Goal: Transaction & Acquisition: Purchase product/service

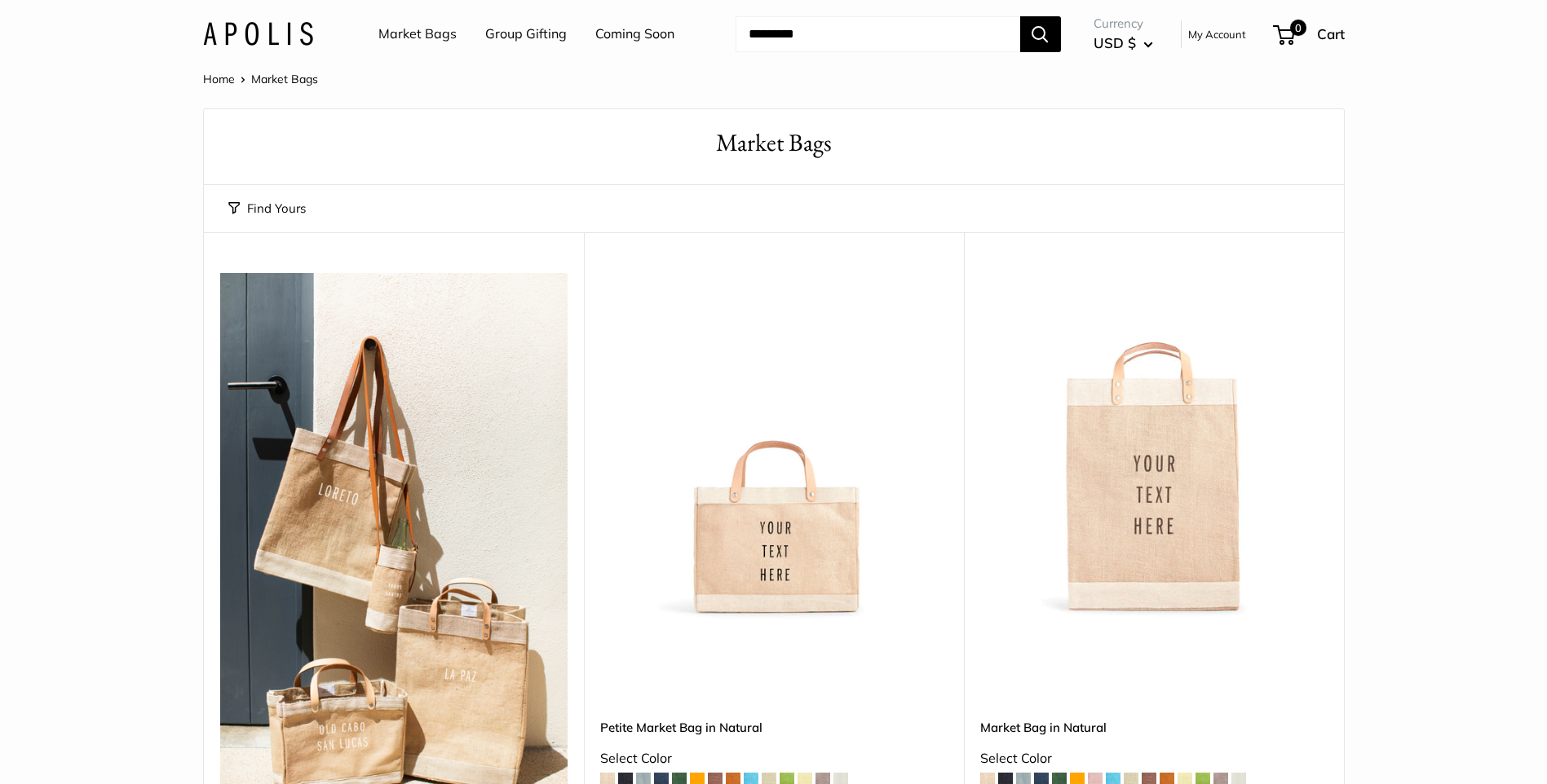
click at [943, 31] on input "Search..." at bounding box center [878, 34] width 284 height 36
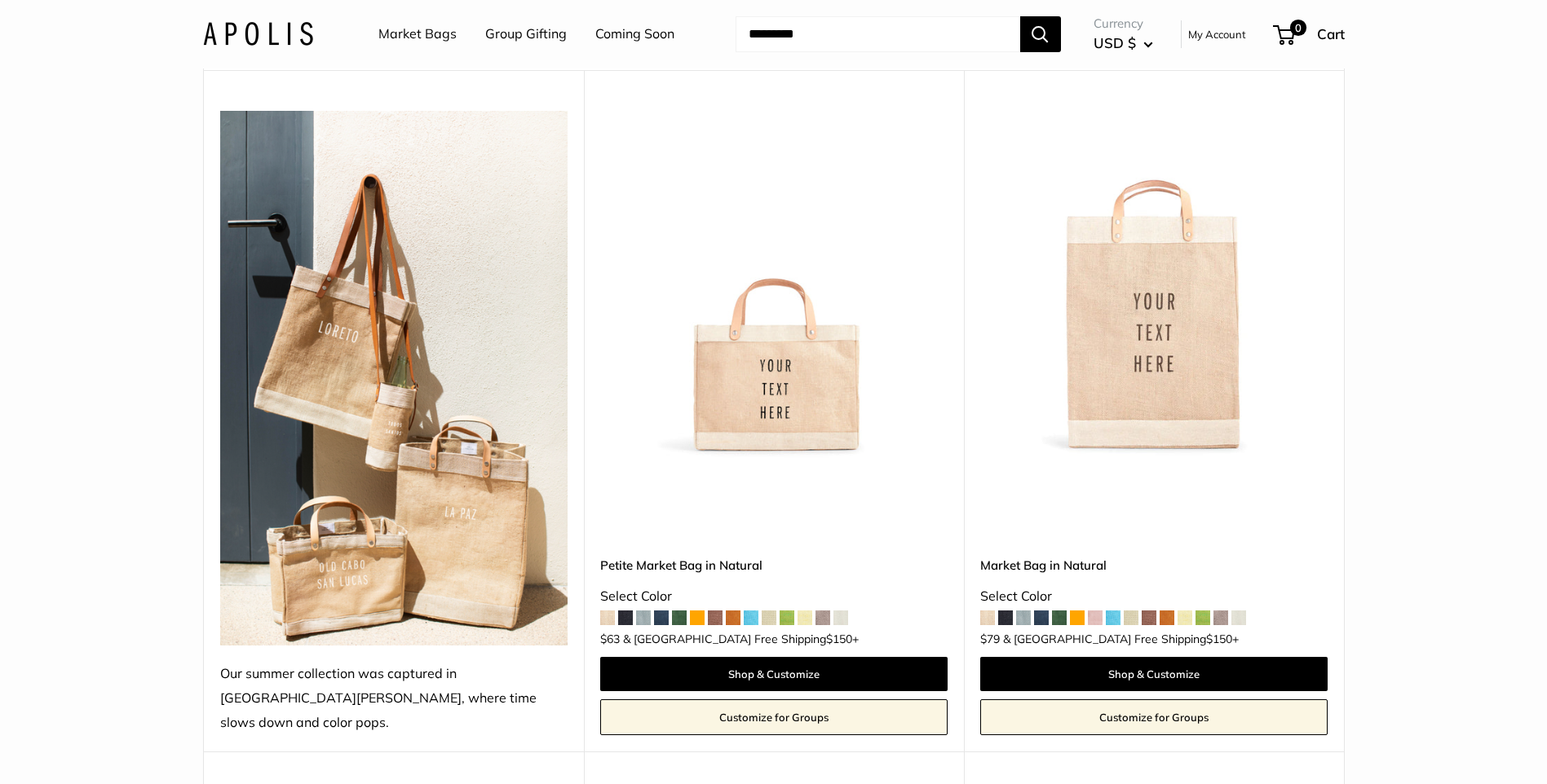
scroll to position [163, 0]
click at [0, 0] on img at bounding box center [0, 0] width 0 height 0
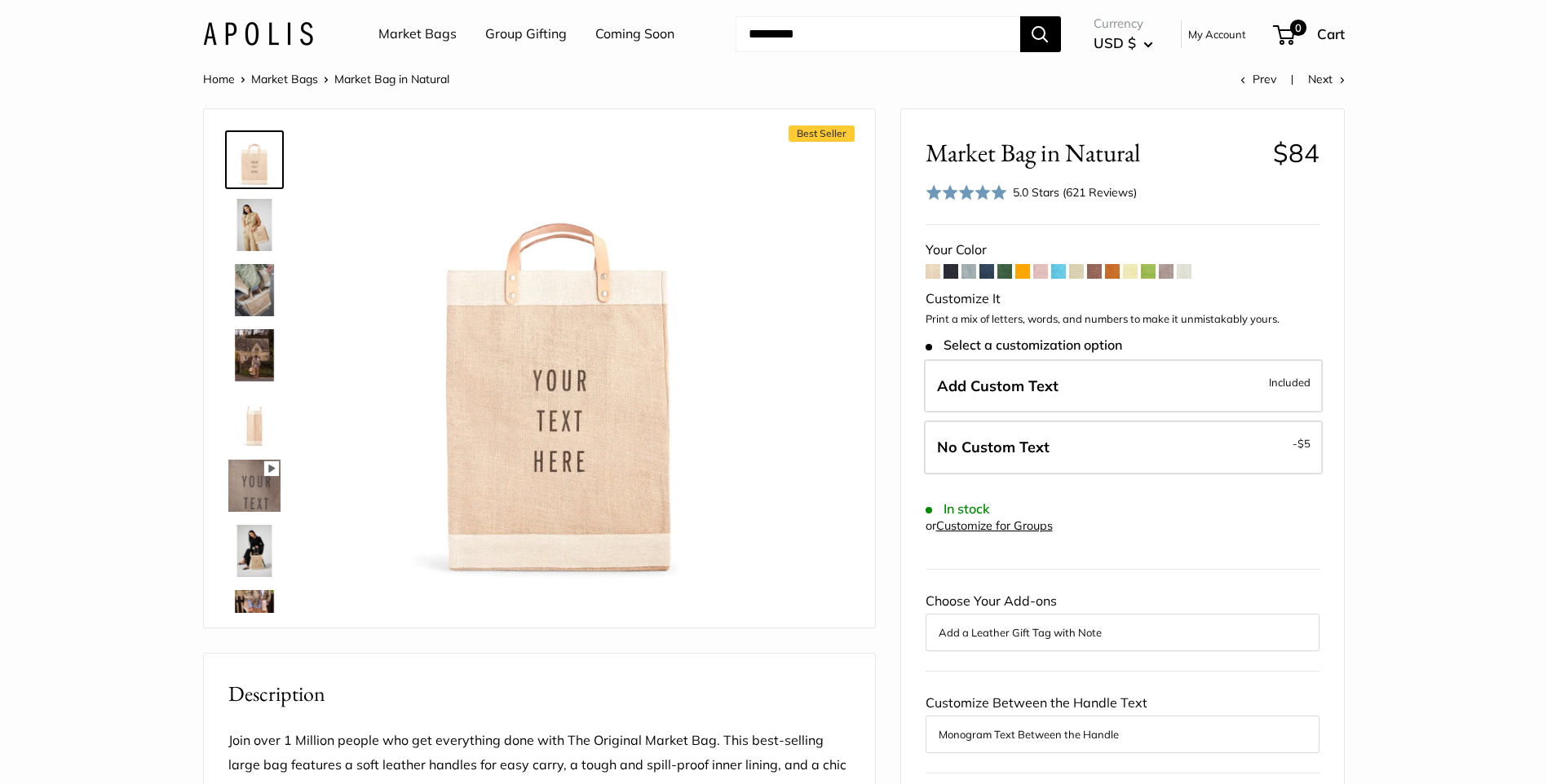
click at [968, 267] on span at bounding box center [968, 271] width 15 height 15
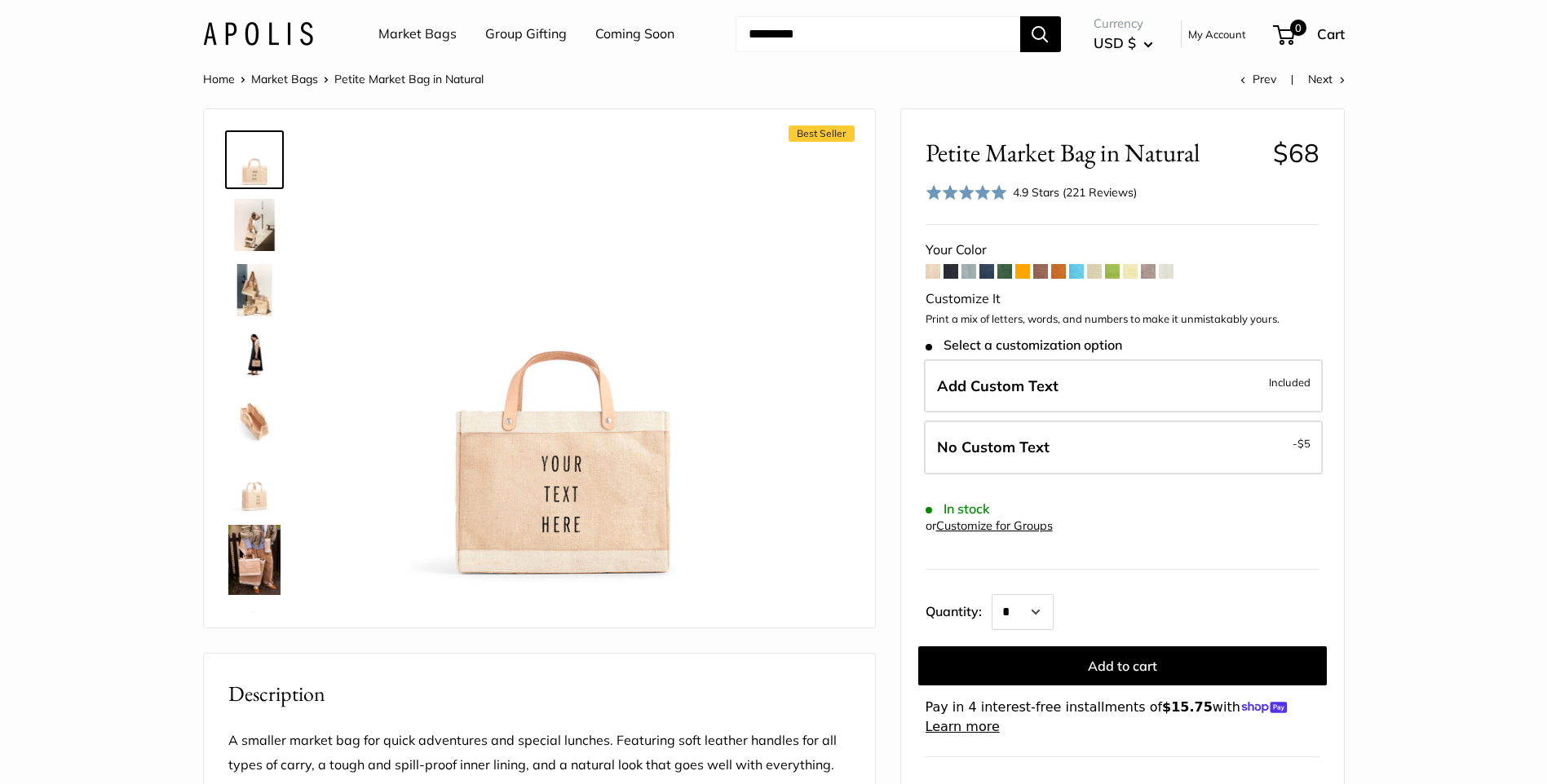
click at [1081, 277] on span at bounding box center [1075, 271] width 15 height 15
